Goal: Task Accomplishment & Management: Use online tool/utility

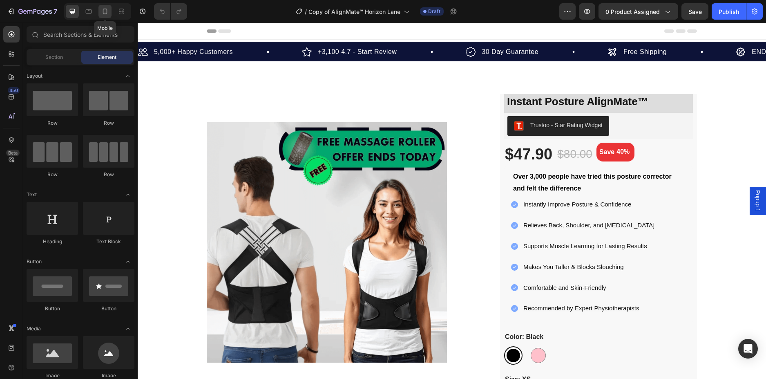
click at [102, 8] on icon at bounding box center [105, 11] width 8 height 8
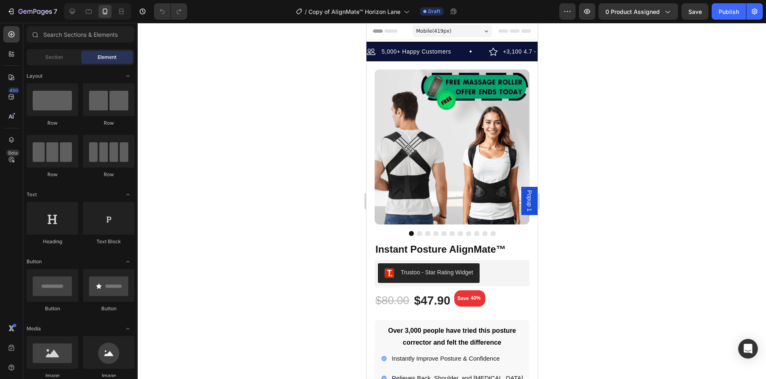
click at [657, 160] on div at bounding box center [452, 201] width 628 height 356
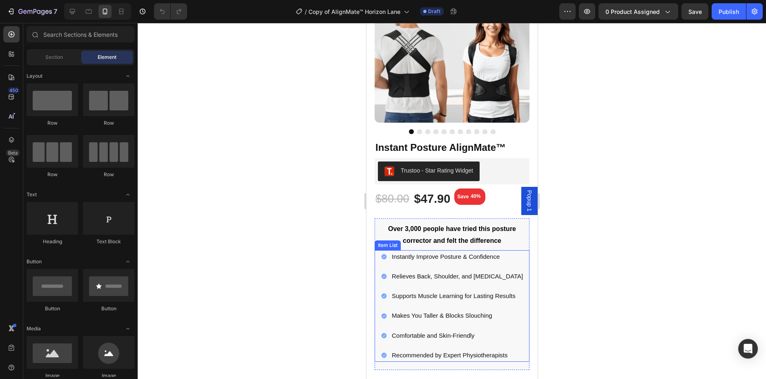
scroll to position [82, 0]
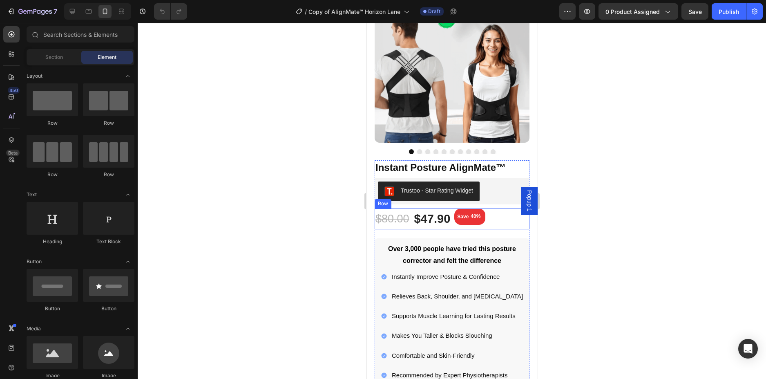
click at [508, 212] on div "$47.90 (P) Price (P) Price $80.00 (P) Price (P) Price Save 40% (P) Tag Row" at bounding box center [451, 218] width 155 height 21
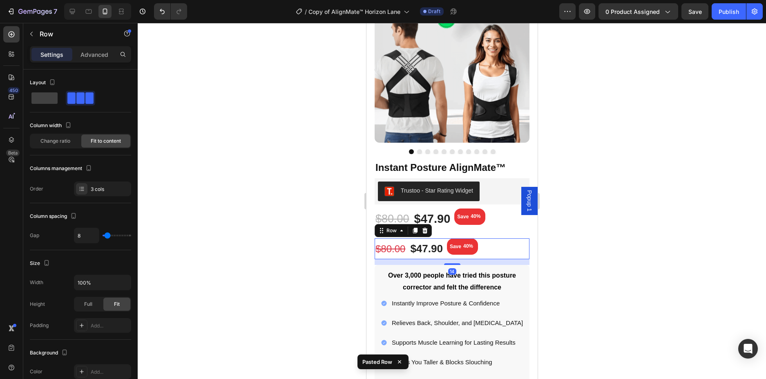
click at [508, 212] on div "$47.90 (P) Price (P) Price $80.00 (P) Price (P) Price Save 40% (P) Tag Row" at bounding box center [451, 218] width 155 height 21
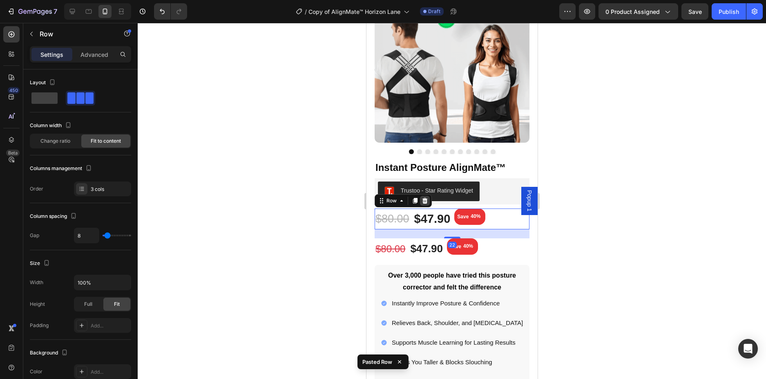
click at [422, 198] on icon at bounding box center [424, 201] width 5 height 6
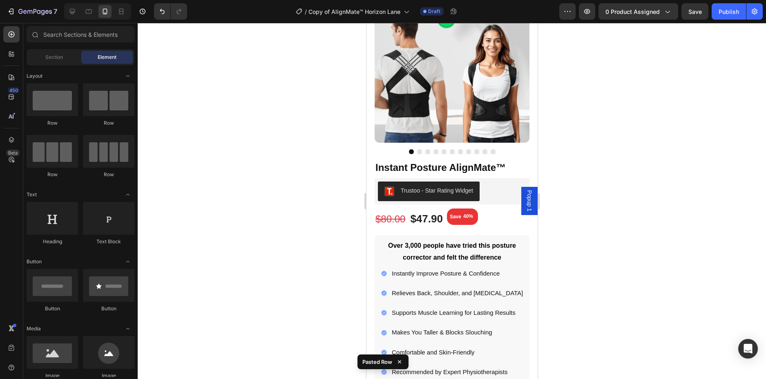
click at [622, 196] on div at bounding box center [452, 201] width 628 height 356
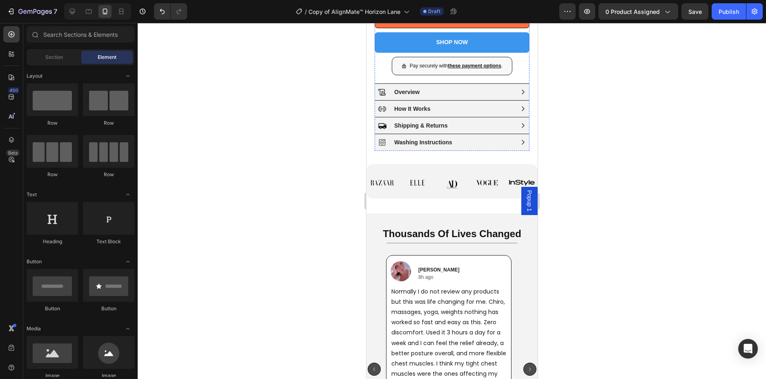
scroll to position [776, 0]
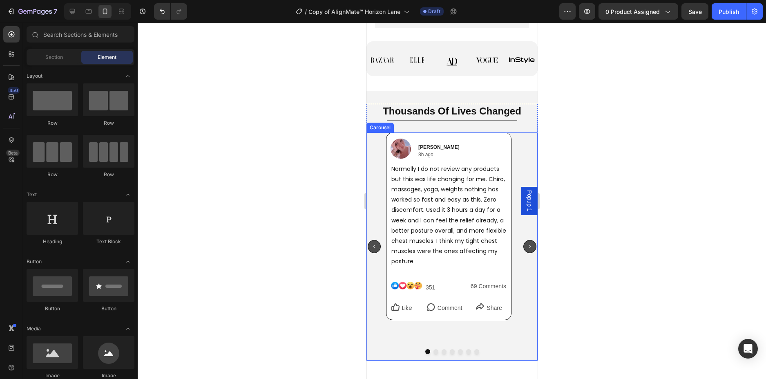
click at [518, 283] on div "Image [PERSON_NAME] Text Block Row 8h ago Text Block Row Row Normally I do not …" at bounding box center [451, 246] width 171 height 228
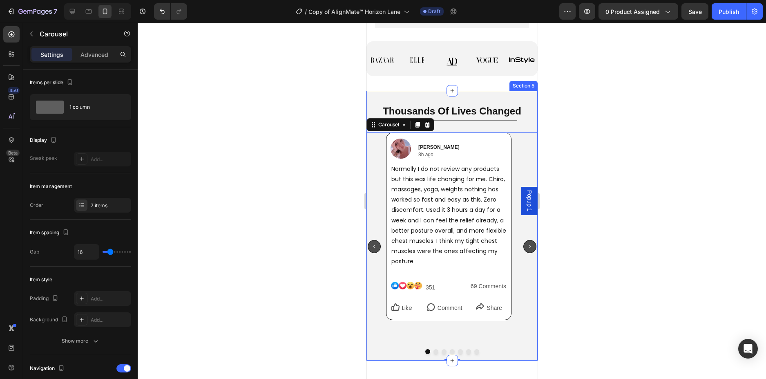
click at [505, 112] on div "Thousands Of Lives Changed Heading Title Line Image [PERSON_NAME] Text Block Ro…" at bounding box center [451, 226] width 171 height 270
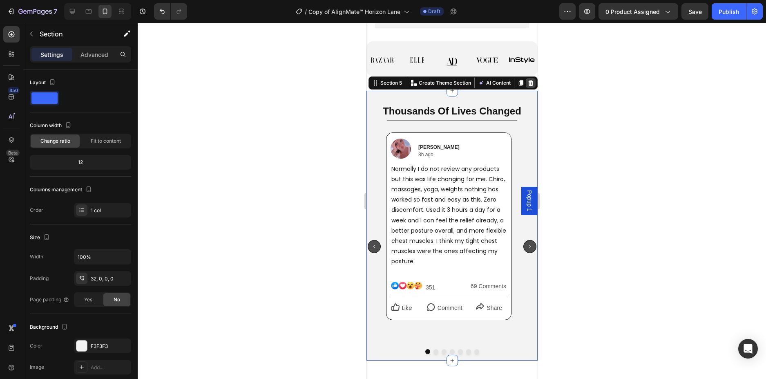
click at [527, 86] on icon at bounding box center [530, 83] width 7 height 7
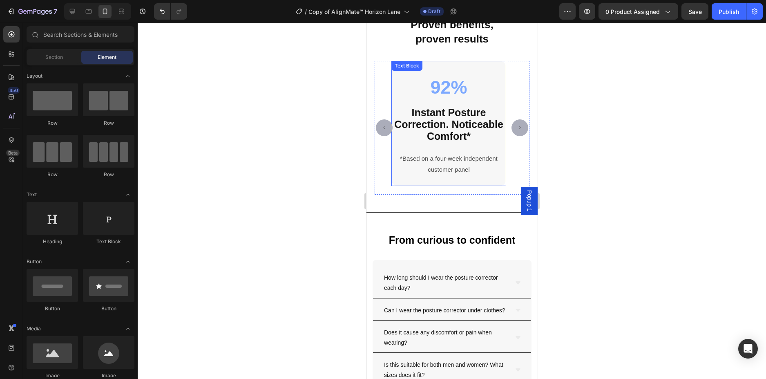
scroll to position [2384, 0]
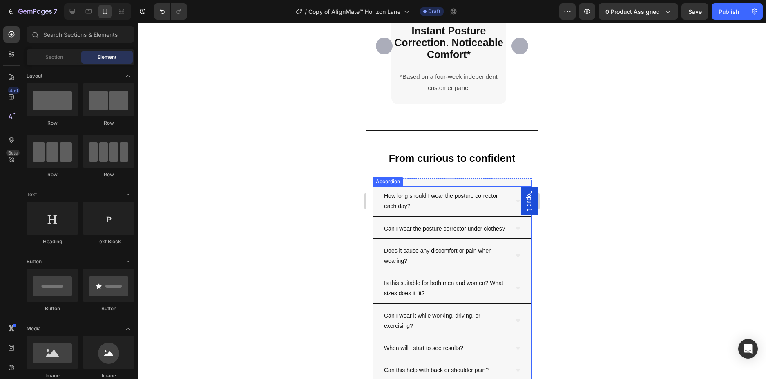
click at [505, 202] on div "How long should I wear the posture corrector each day?" at bounding box center [452, 201] width 158 height 30
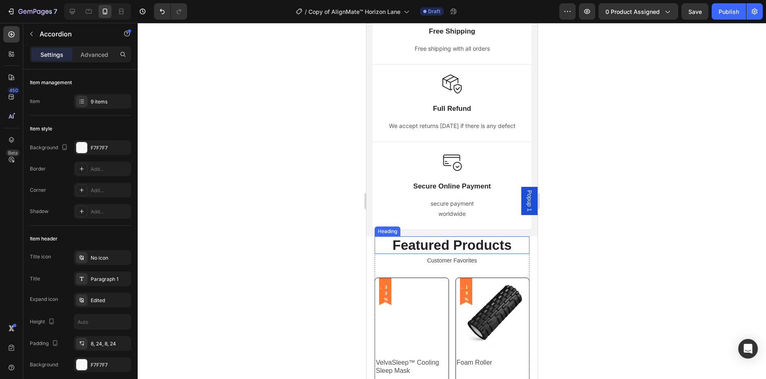
scroll to position [2711, 0]
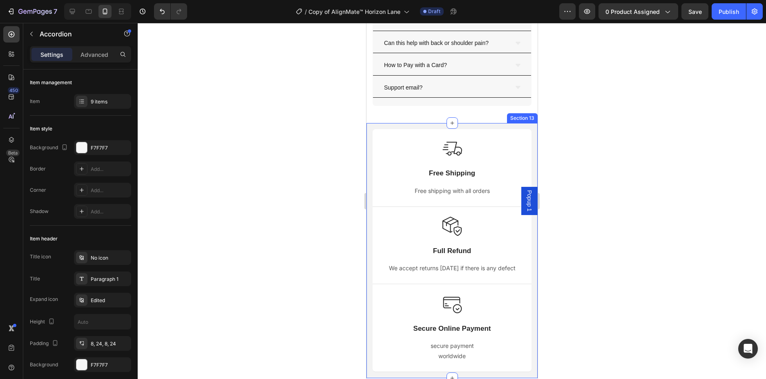
click at [528, 233] on div "Image Free Shipping Text Block Free shipping with all orders Text block Row Ima…" at bounding box center [451, 250] width 171 height 255
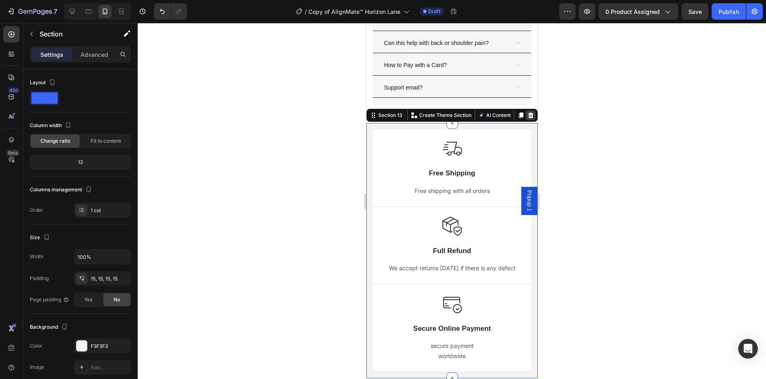
click at [528, 118] on icon at bounding box center [530, 115] width 5 height 6
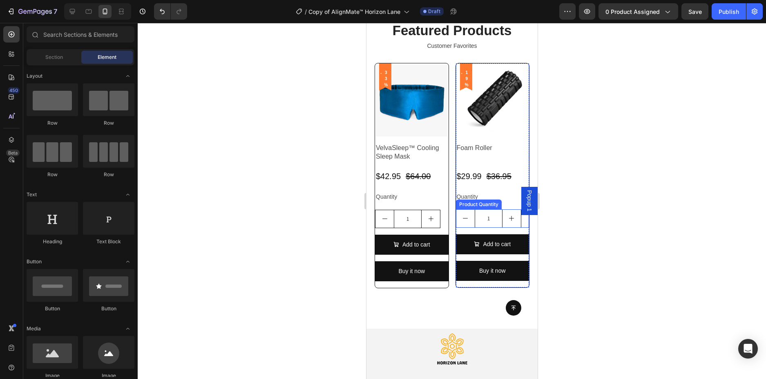
scroll to position [2752, 0]
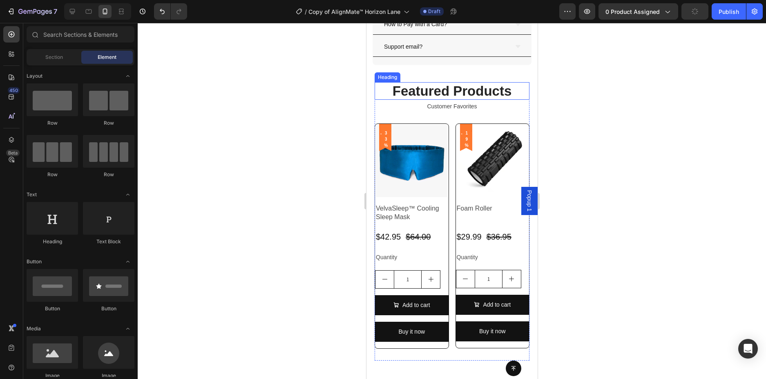
click at [513, 100] on h2 "Featured Products" at bounding box center [451, 91] width 155 height 18
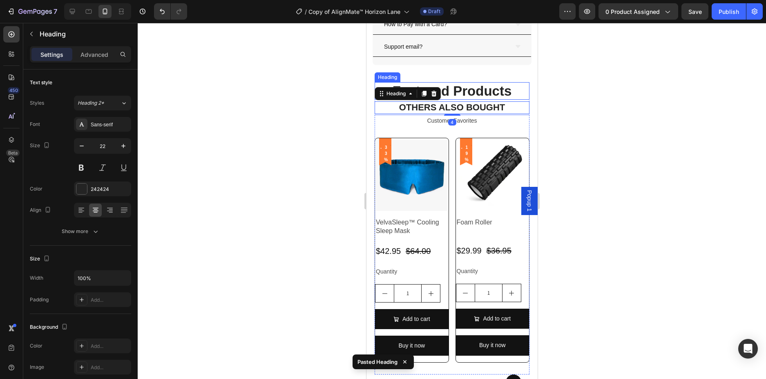
click at [511, 100] on h2 "Featured Products" at bounding box center [451, 91] width 155 height 18
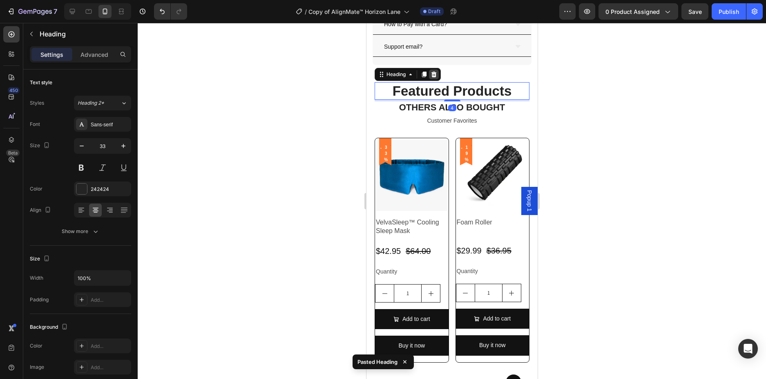
click at [435, 77] on icon at bounding box center [433, 74] width 5 height 6
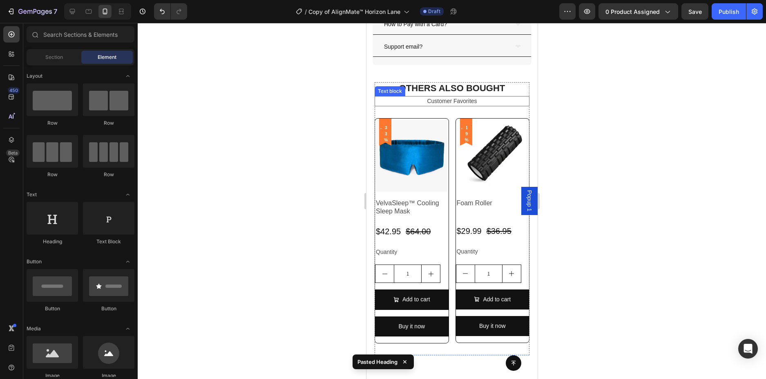
click at [494, 105] on p "Customer Favorites" at bounding box center [451, 101] width 153 height 9
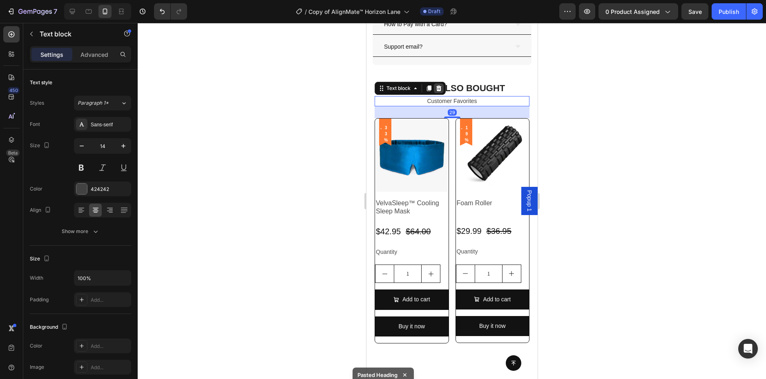
click at [439, 91] on icon at bounding box center [438, 88] width 5 height 6
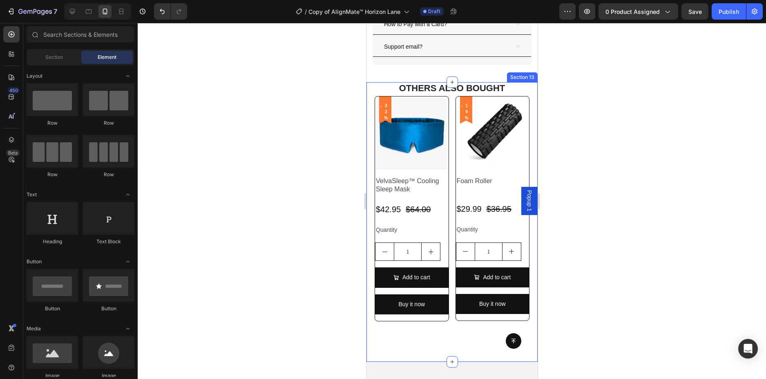
click at [638, 132] on div at bounding box center [452, 201] width 628 height 356
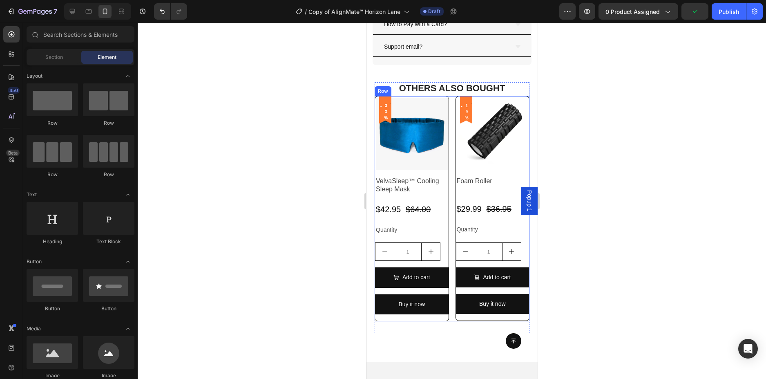
click at [446, 119] on div "Product Images - 33% (P) Tag Row VelvaSleep™ Cooling Sleep Mask Product Title $…" at bounding box center [451, 208] width 155 height 225
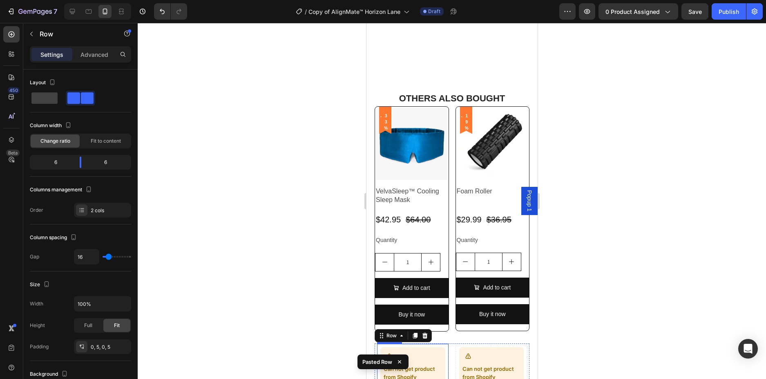
scroll to position [2915, 0]
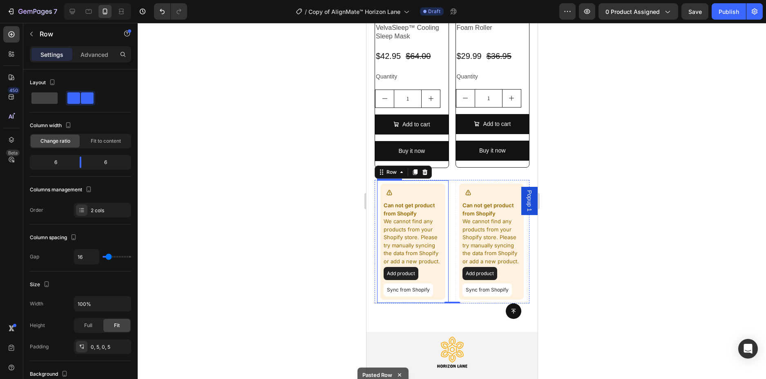
click at [420, 290] on button "Sync from Shopify" at bounding box center [407, 289] width 49 height 13
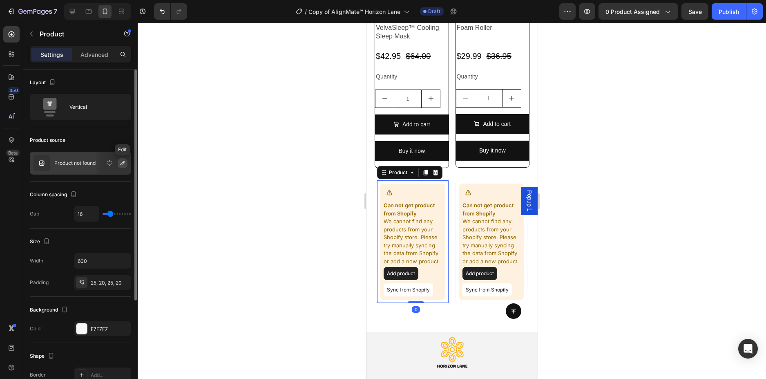
click at [121, 163] on icon "button" at bounding box center [123, 163] width 4 height 4
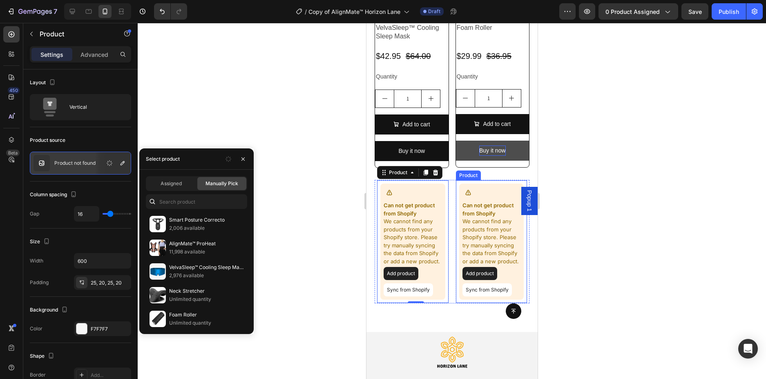
scroll to position [2834, 0]
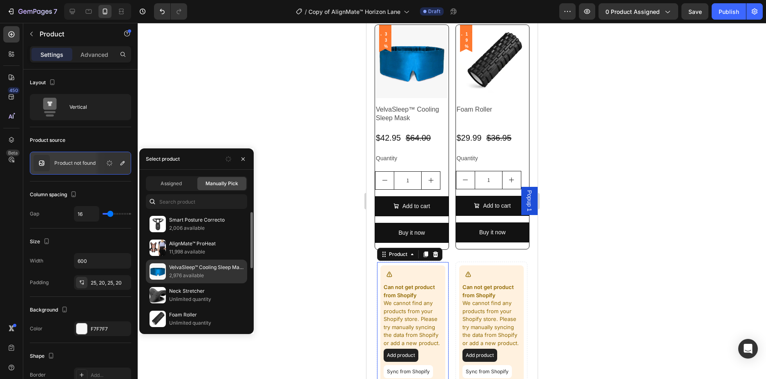
click at [196, 270] on p "VelvaSleep™ Cooling Sleep Mask" at bounding box center [206, 267] width 74 height 8
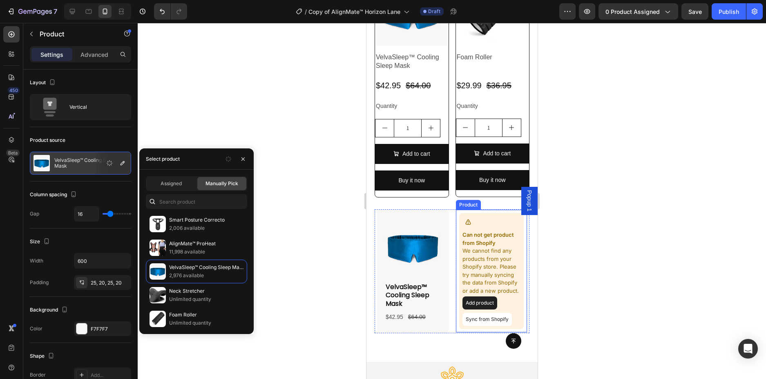
scroll to position [2915, 0]
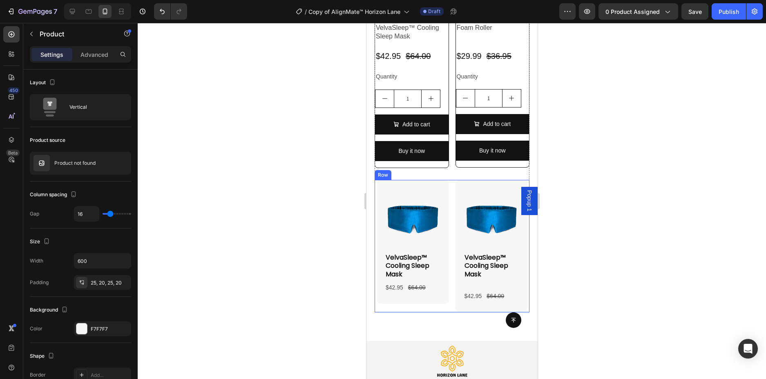
click at [521, 267] on div "Product Images VelvaSleep™ Cooling Sleep Mask Product Title $42.95 Product Pric…" at bounding box center [451, 246] width 155 height 132
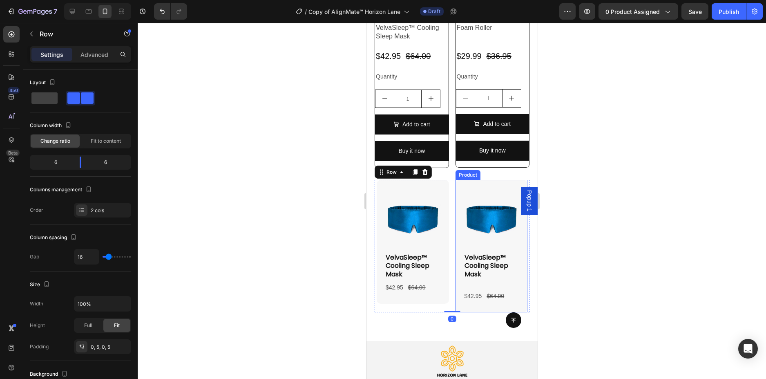
click at [513, 269] on div "Product Images VelvaSleep™ Cooling Sleep Mask Product Title $42.95 Product Pric…" at bounding box center [491, 246] width 72 height 132
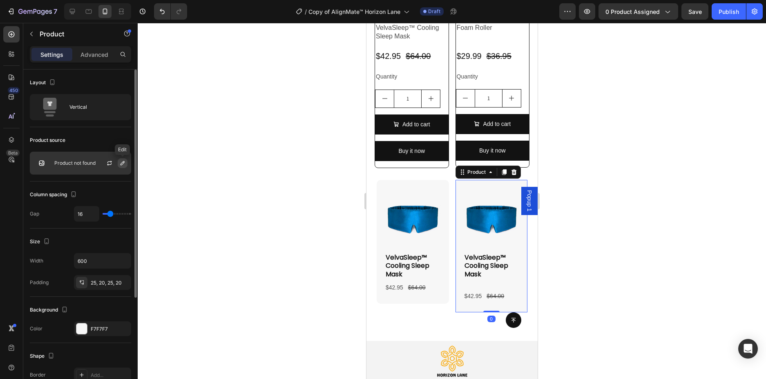
click at [118, 161] on button "button" at bounding box center [123, 163] width 10 height 10
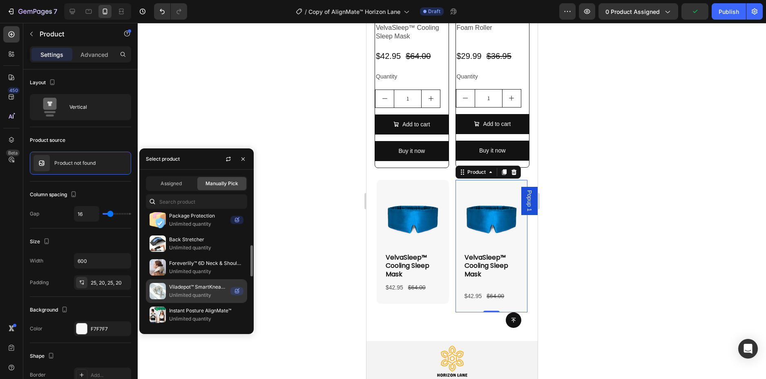
scroll to position [41, 0]
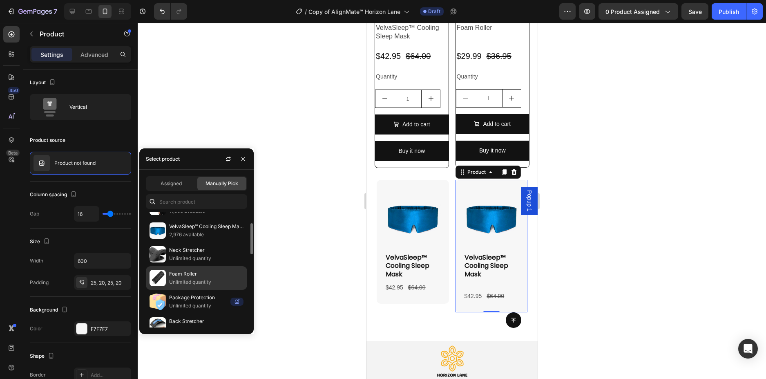
click at [228, 275] on p "Foam Roller" at bounding box center [206, 274] width 74 height 8
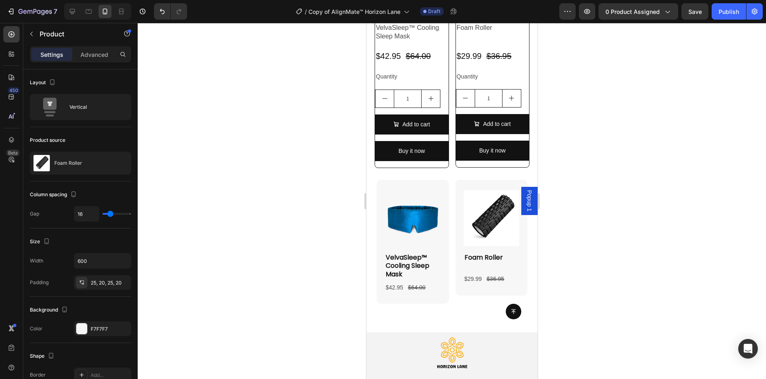
click at [614, 230] on div at bounding box center [452, 201] width 628 height 356
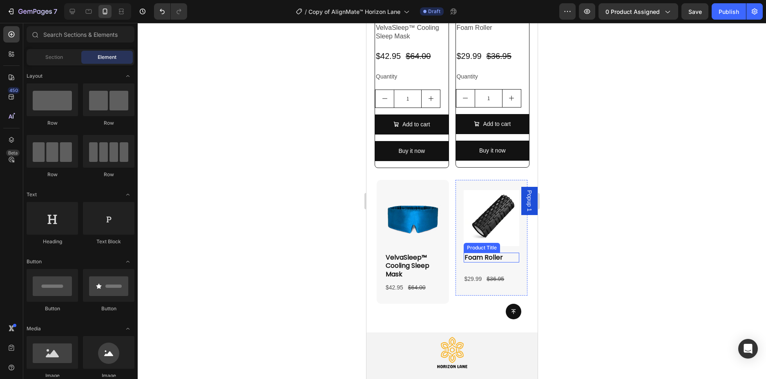
click at [479, 252] on h2 "Foam Roller" at bounding box center [491, 257] width 56 height 10
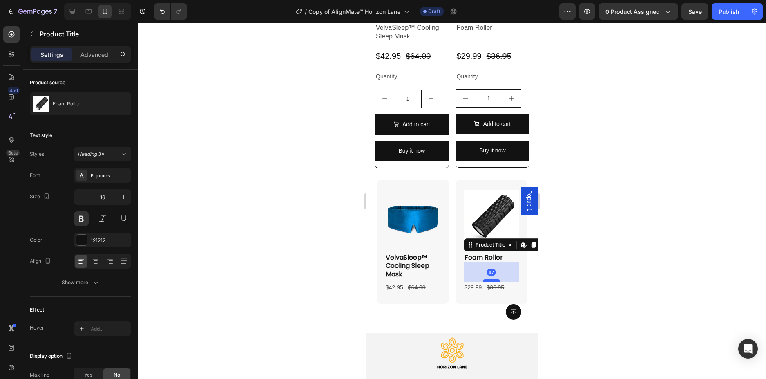
click at [487, 279] on div at bounding box center [491, 280] width 16 height 2
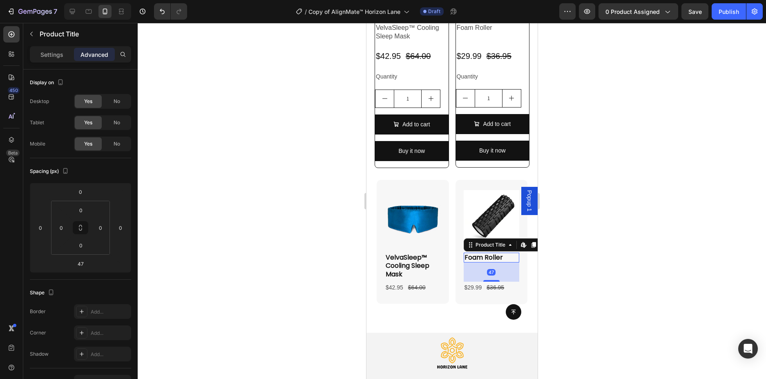
click at [642, 273] on div at bounding box center [452, 201] width 628 height 356
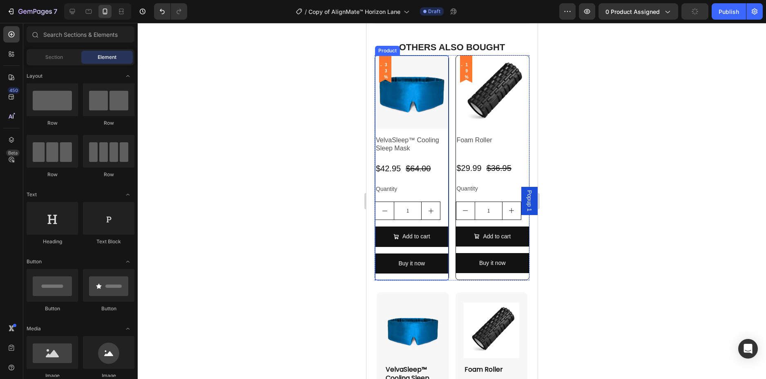
scroll to position [2752, 0]
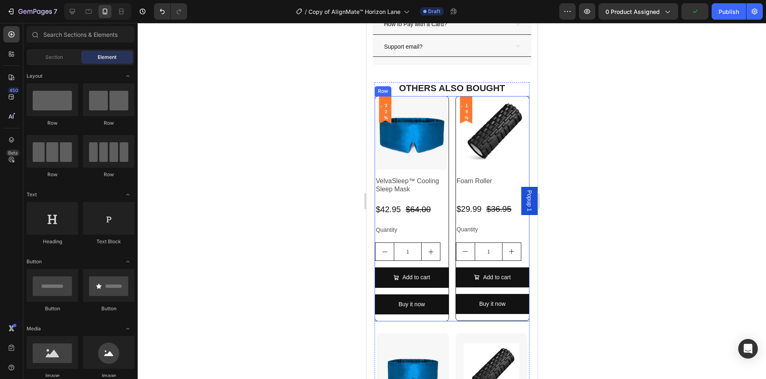
click at [447, 127] on div "Product Images - 33% (P) Tag Row VelvaSleep™ Cooling Sleep Mask Product Title $…" at bounding box center [451, 208] width 155 height 225
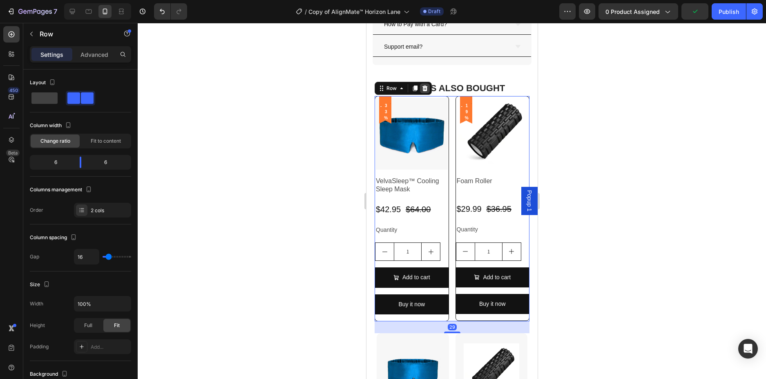
click at [427, 92] on icon at bounding box center [424, 88] width 7 height 7
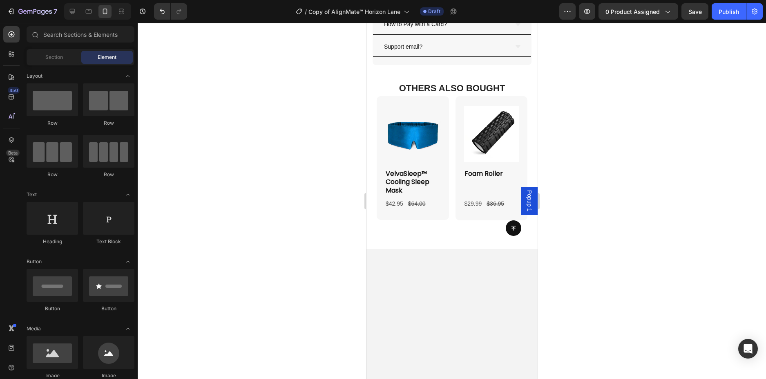
click at [601, 112] on div at bounding box center [452, 201] width 628 height 356
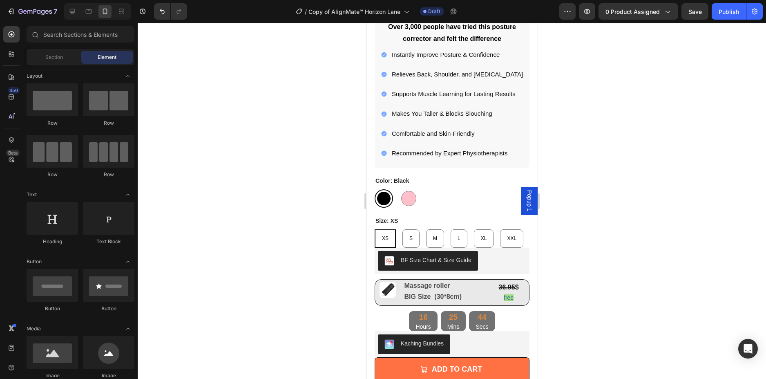
scroll to position [96, 0]
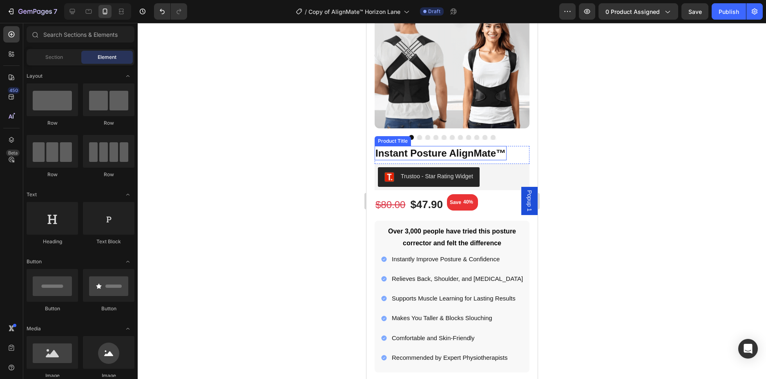
click at [482, 153] on h1 "Instant Posture AlignMate™" at bounding box center [440, 153] width 132 height 14
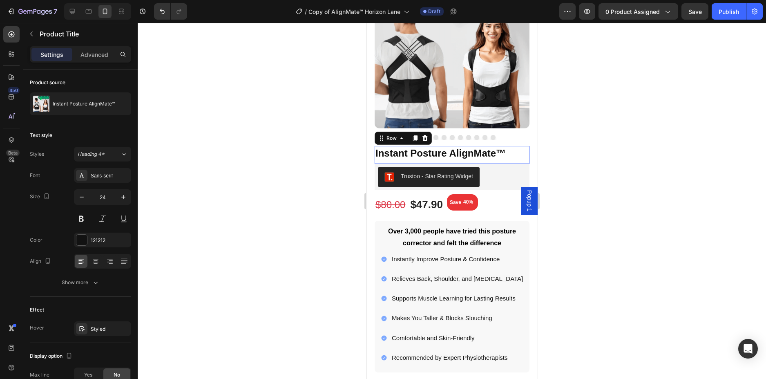
click at [513, 156] on div "Instant Posture AlignMate™ Product Title Row 0" at bounding box center [451, 155] width 155 height 18
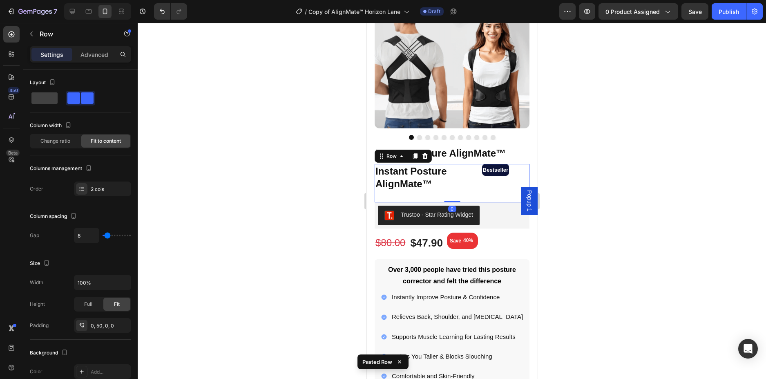
click at [571, 154] on div at bounding box center [452, 201] width 628 height 356
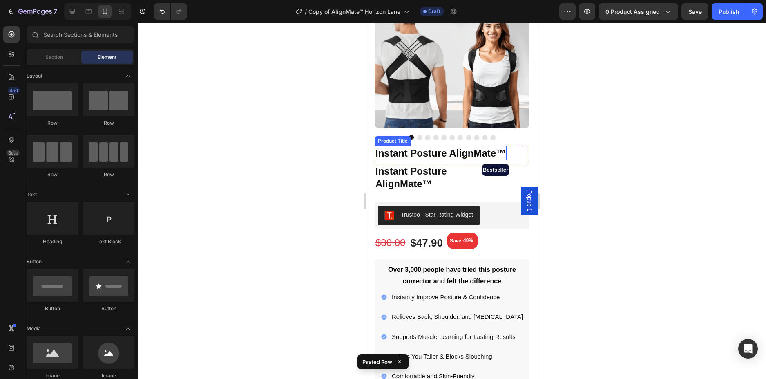
click at [458, 152] on h1 "Instant Posture AlignMate™" at bounding box center [440, 153] width 132 height 14
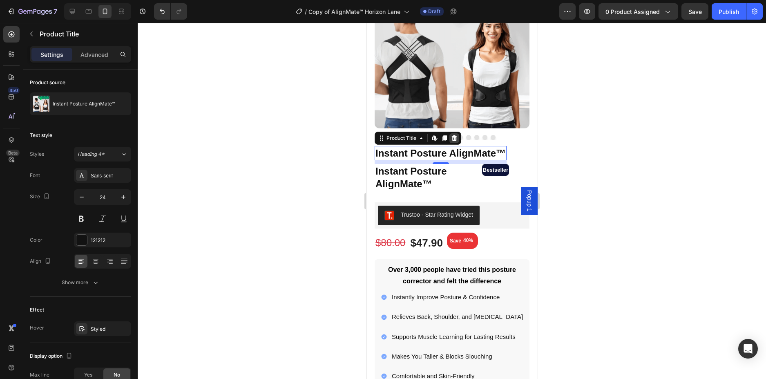
click at [454, 135] on icon at bounding box center [453, 138] width 5 height 6
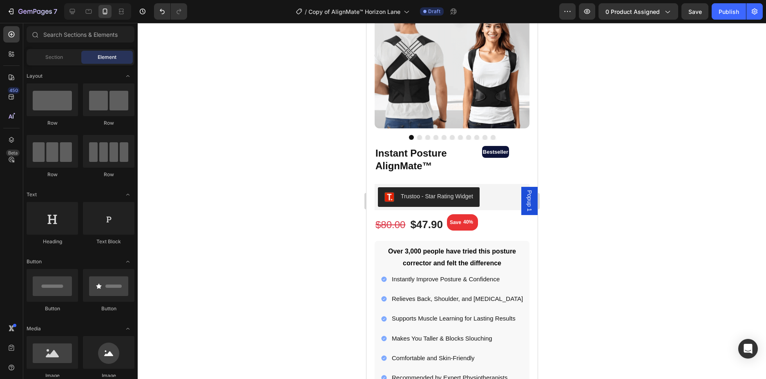
click at [696, 172] on div at bounding box center [452, 201] width 628 height 356
click at [482, 172] on div "Bestseller Text Block Row" at bounding box center [495, 165] width 27 height 38
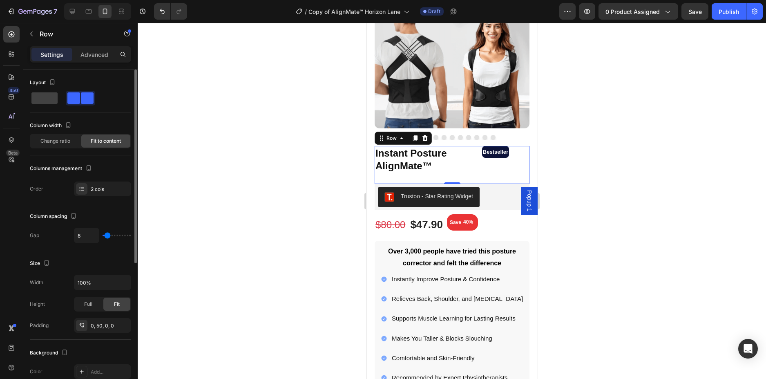
type input "0"
drag, startPoint x: 106, startPoint y: 234, endPoint x: 63, endPoint y: 150, distance: 94.8
type input "0"
click at [103, 236] on input "range" at bounding box center [117, 235] width 29 height 2
click at [58, 138] on span "Change ratio" at bounding box center [55, 140] width 30 height 7
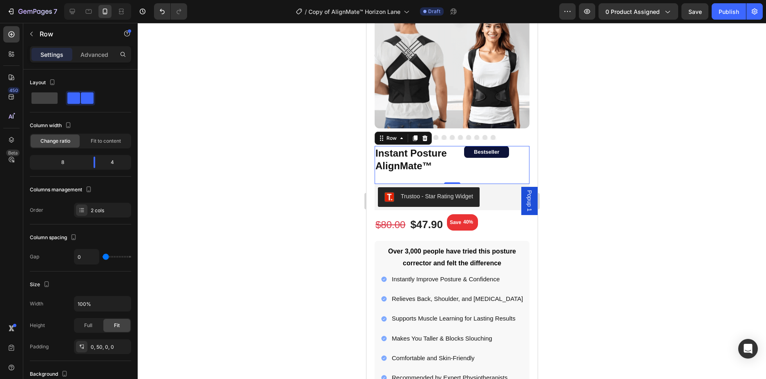
click at [637, 187] on div at bounding box center [452, 201] width 628 height 356
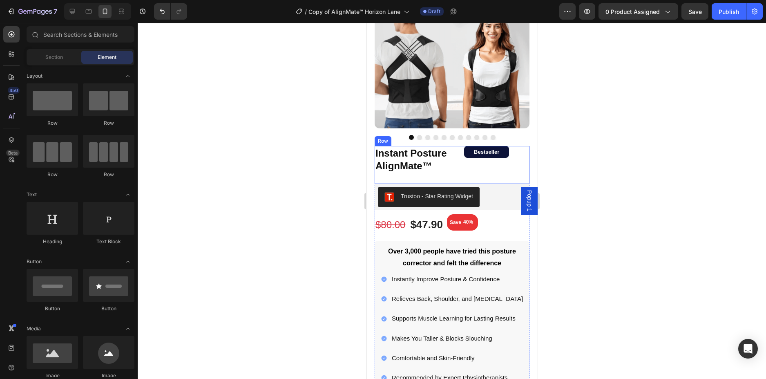
click at [496, 172] on div "Bestseller Text Block Row" at bounding box center [486, 165] width 45 height 38
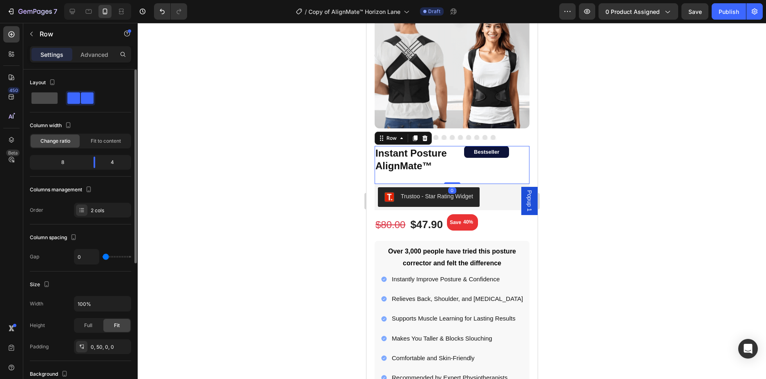
click at [48, 98] on span at bounding box center [44, 97] width 26 height 11
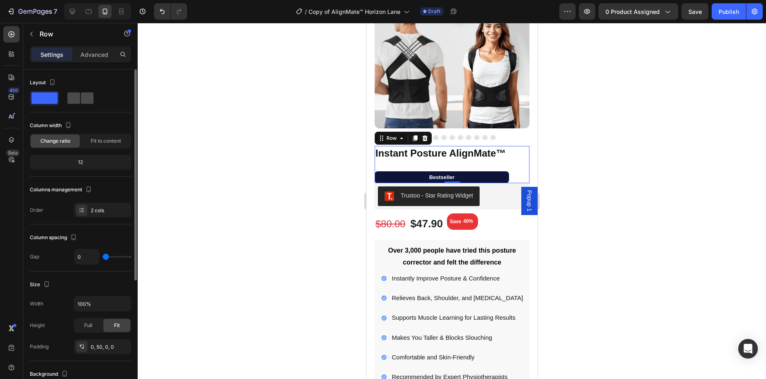
click at [83, 98] on span at bounding box center [87, 97] width 13 height 11
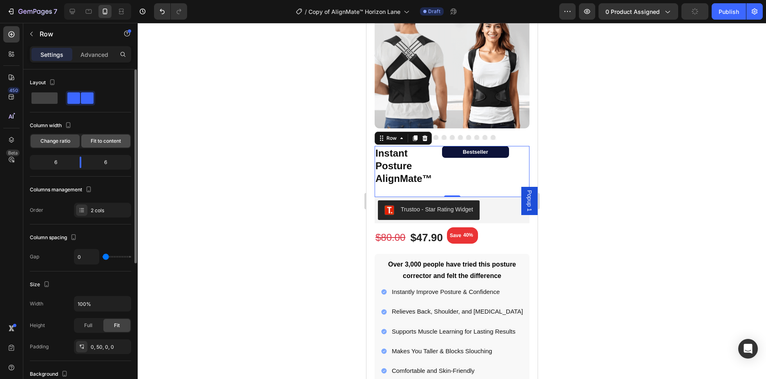
click at [98, 144] on span "Fit to content" at bounding box center [106, 140] width 30 height 7
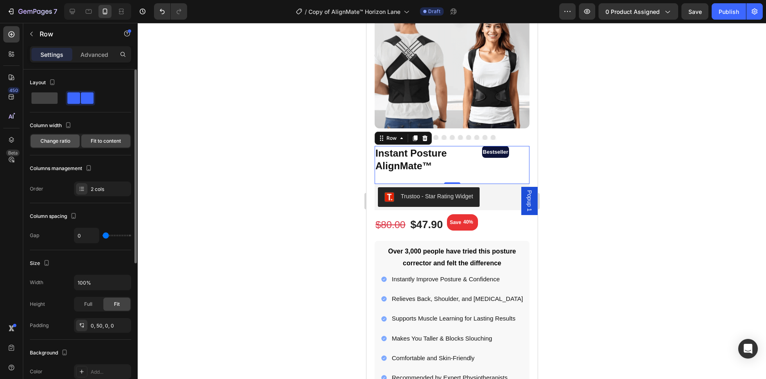
click at [67, 143] on span "Change ratio" at bounding box center [55, 140] width 30 height 7
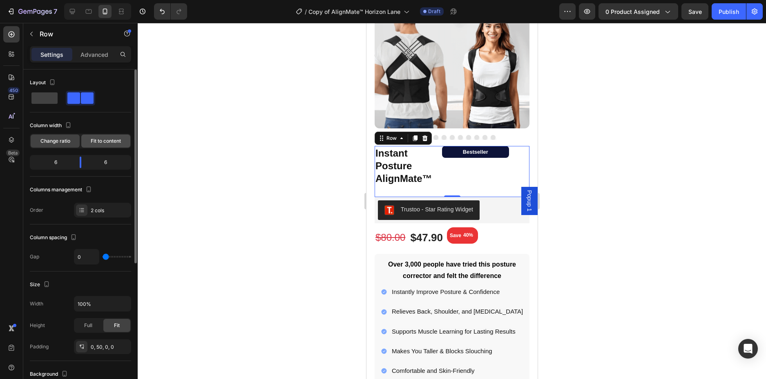
click at [106, 142] on span "Fit to content" at bounding box center [106, 140] width 30 height 7
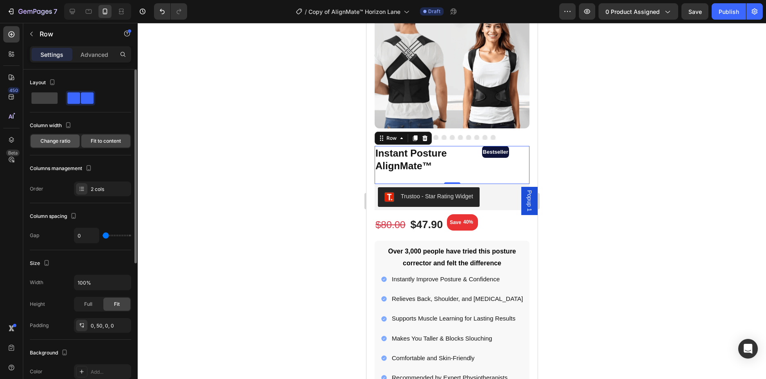
click at [62, 140] on span "Change ratio" at bounding box center [55, 140] width 30 height 7
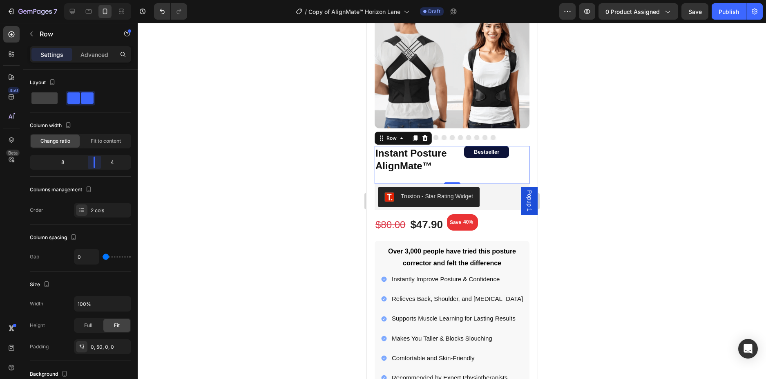
drag, startPoint x: 83, startPoint y: 161, endPoint x: 101, endPoint y: 163, distance: 17.6
click at [101, 0] on body "7 Version history / Copy of AlignMate™ Horizon Lane Draft Preview 0 product ass…" at bounding box center [383, 0] width 766 height 0
click at [678, 144] on div at bounding box center [452, 201] width 628 height 356
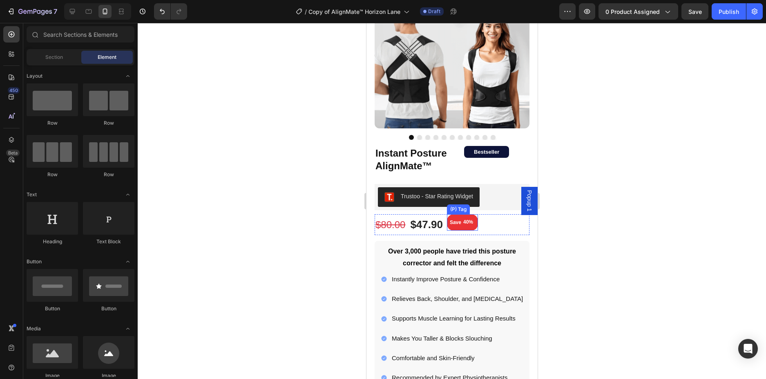
click at [472, 219] on div "40%" at bounding box center [467, 221] width 11 height 9
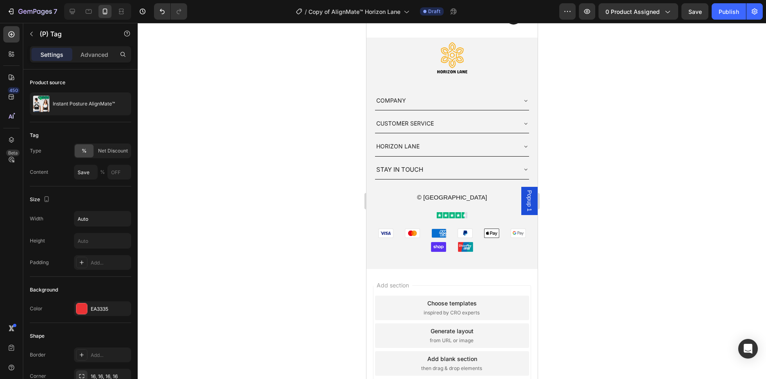
scroll to position [2952, 0]
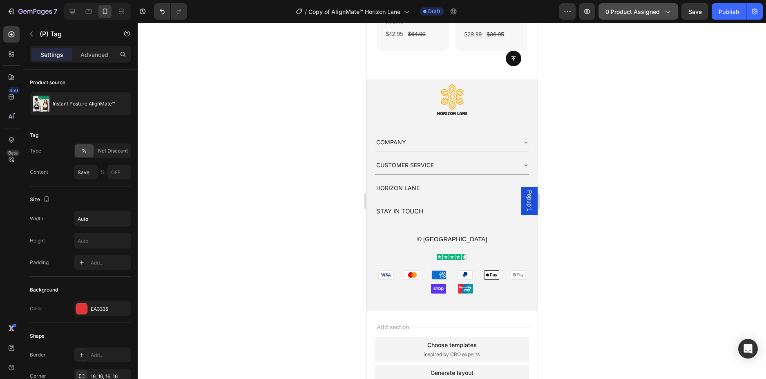
click at [630, 13] on span "0 product assigned" at bounding box center [632, 11] width 54 height 9
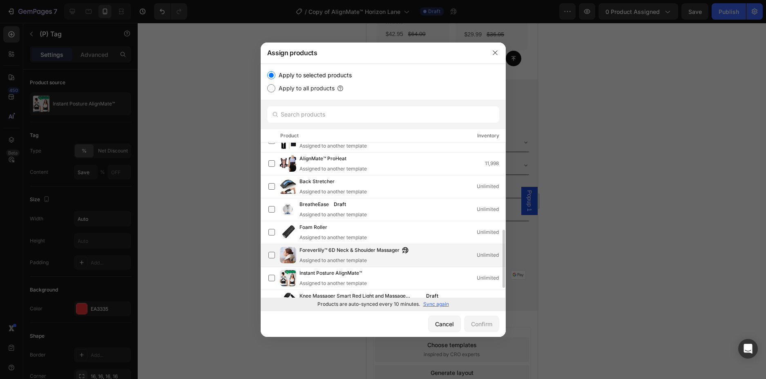
scroll to position [123, 0]
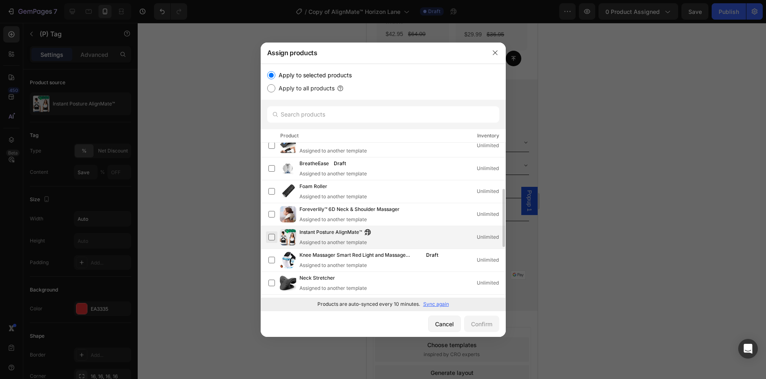
click at [270, 235] on label at bounding box center [271, 237] width 7 height 7
click at [450, 324] on div "Cancel" at bounding box center [444, 323] width 19 height 9
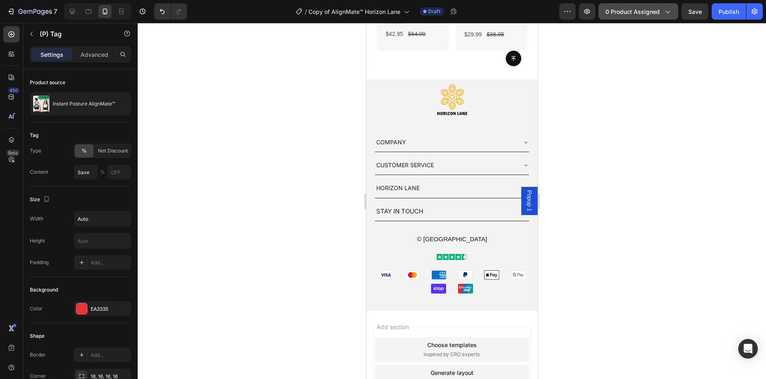
click at [661, 11] on div "0 product assigned" at bounding box center [638, 11] width 66 height 9
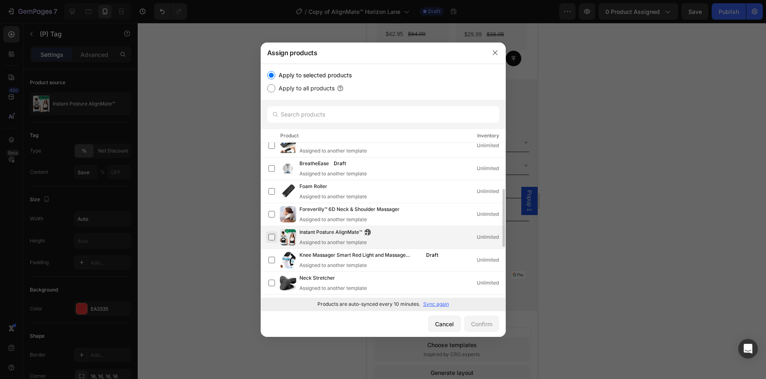
click at [268, 240] on label at bounding box center [271, 237] width 7 height 7
click at [479, 328] on div "Confirm" at bounding box center [481, 323] width 21 height 9
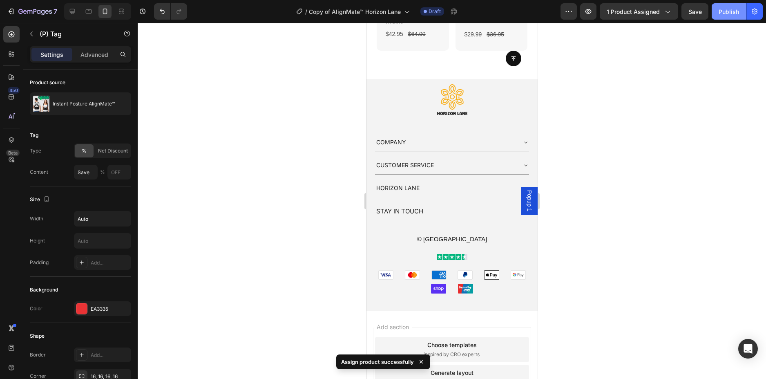
click at [730, 13] on div "Publish" at bounding box center [729, 11] width 20 height 9
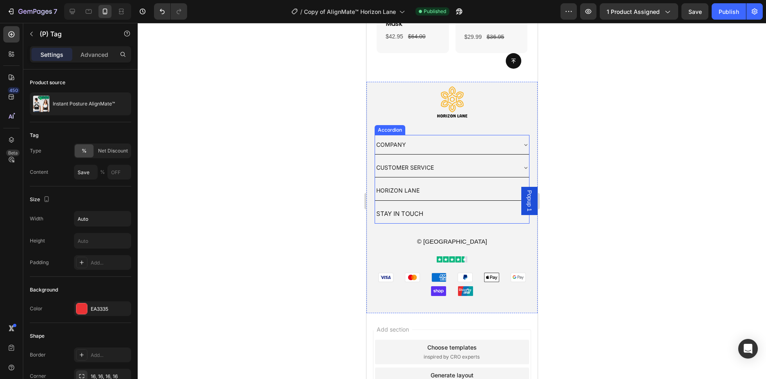
scroll to position [2870, 0]
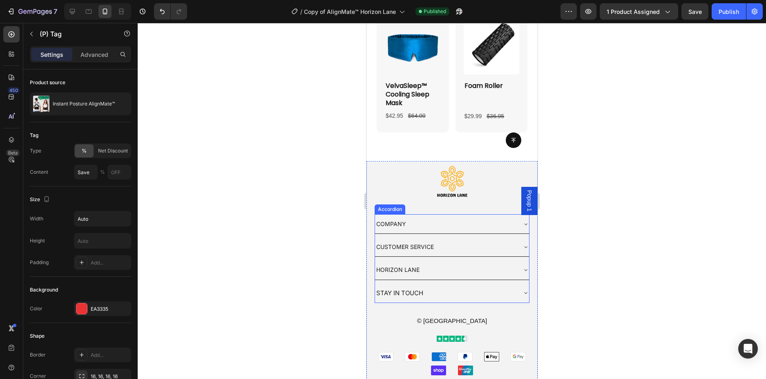
click at [513, 223] on div "COMPANY" at bounding box center [452, 223] width 154 height 19
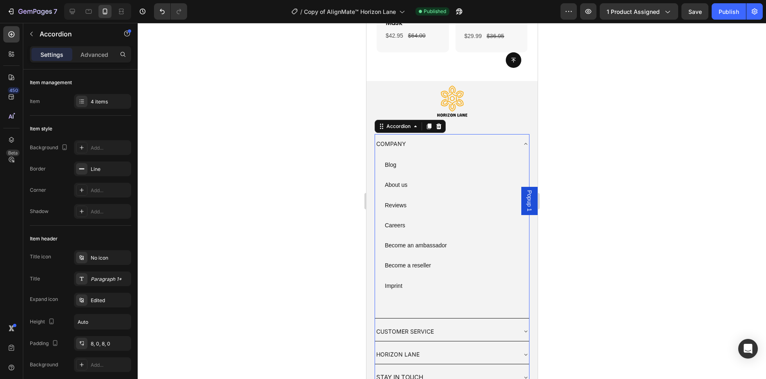
scroll to position [2952, 0]
